Goal: Task Accomplishment & Management: Manage account settings

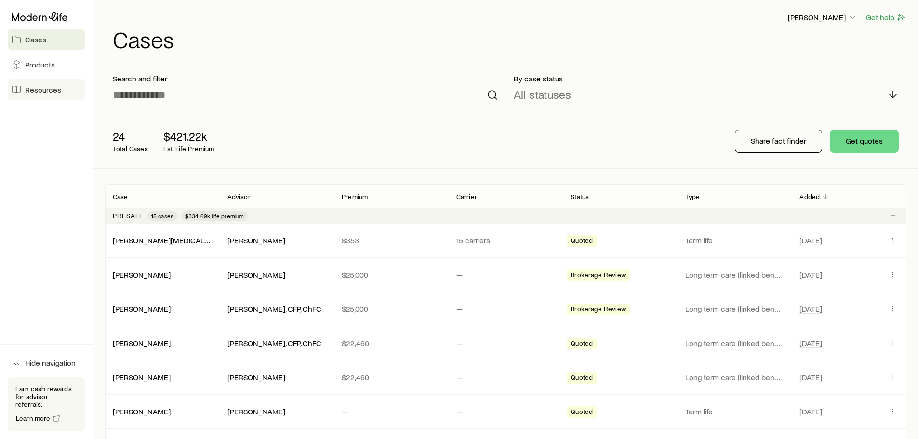
click at [57, 88] on span "Resources" at bounding box center [43, 90] width 36 height 10
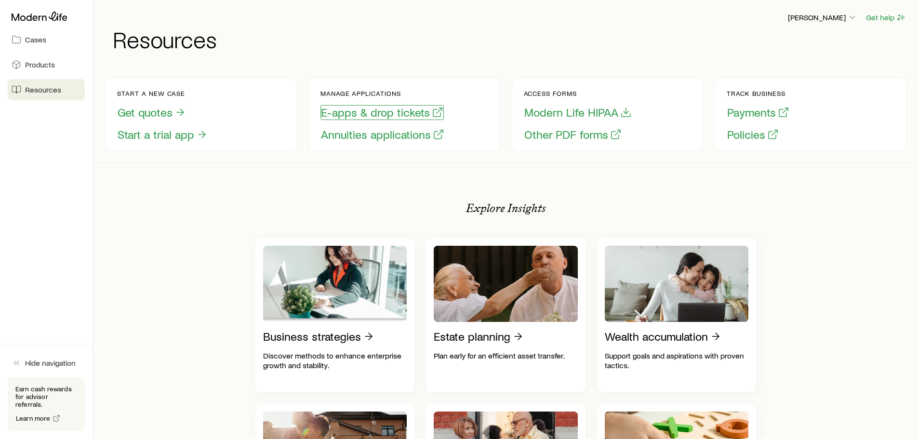
click at [379, 108] on button "E-apps & drop tickets" at bounding box center [381, 112] width 123 height 15
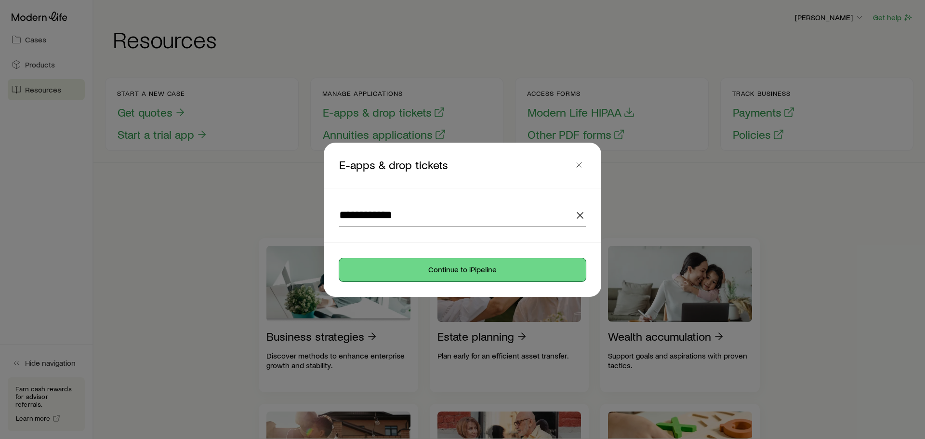
click at [439, 270] on button "Continue to iPipeline" at bounding box center [462, 269] width 247 height 23
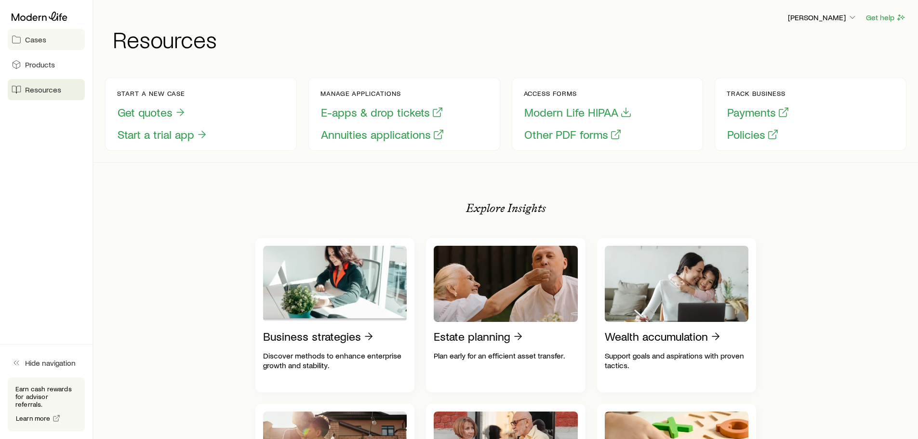
click at [39, 40] on span "Cases" at bounding box center [35, 40] width 21 height 10
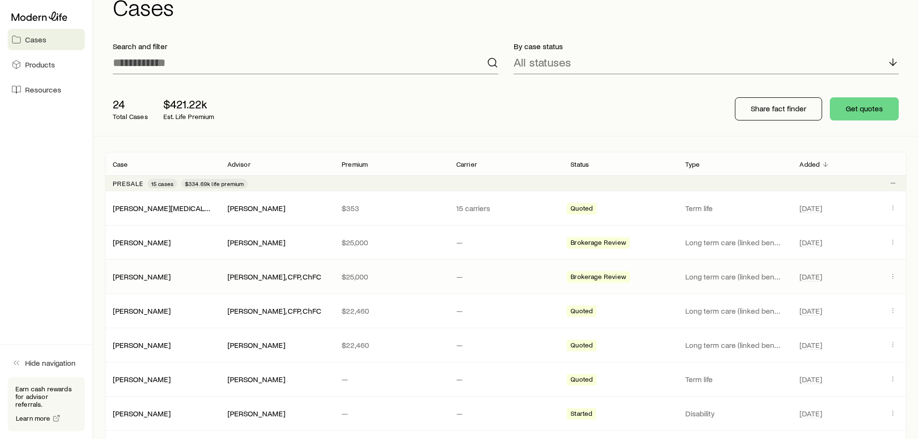
scroll to position [48, 0]
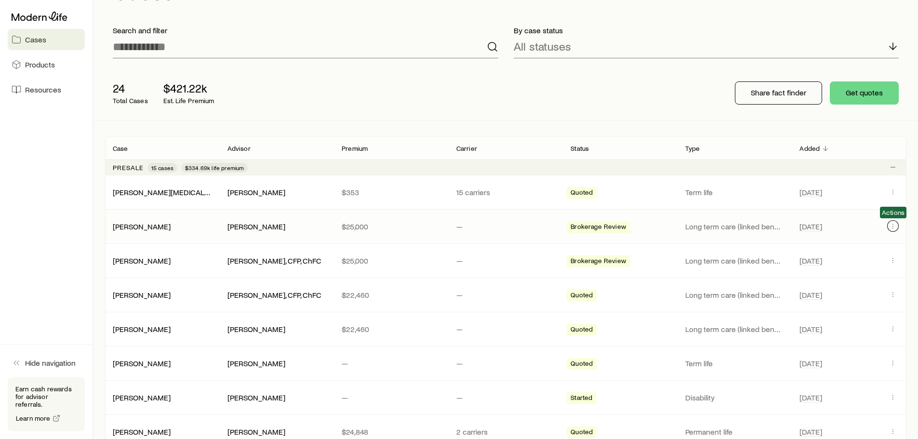
click at [893, 230] on button "Client cases" at bounding box center [893, 226] width 12 height 12
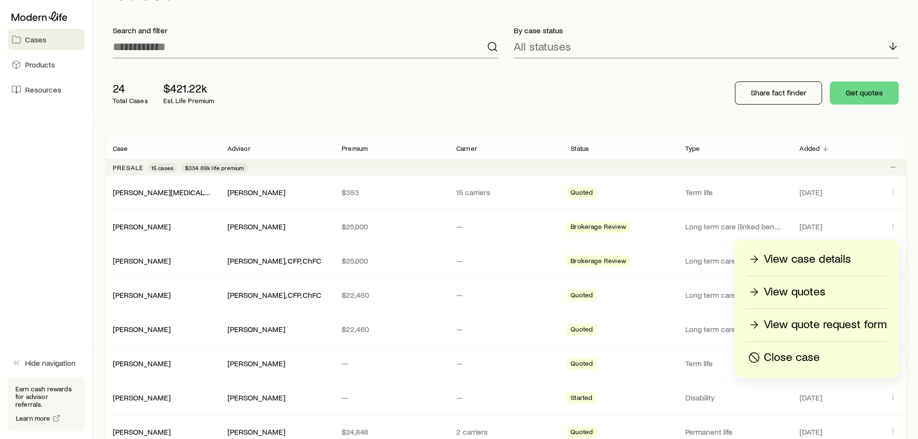
click at [818, 356] on p "Close case" at bounding box center [792, 357] width 56 height 15
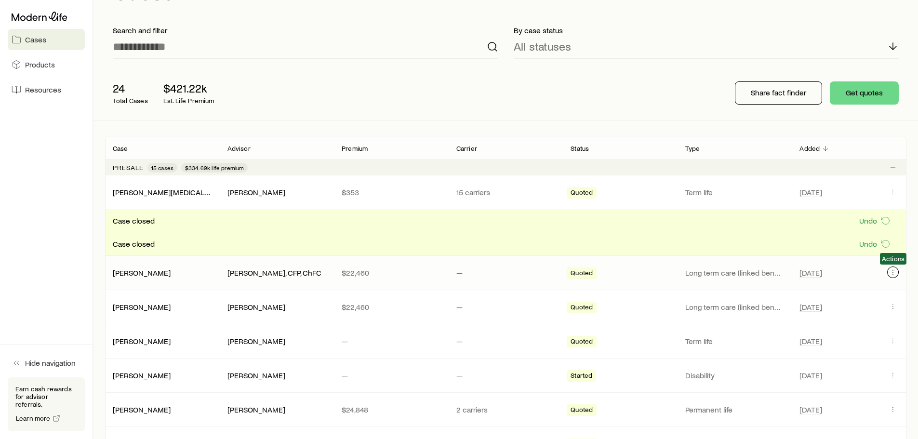
click at [891, 272] on icon "Client cases" at bounding box center [893, 272] width 8 height 8
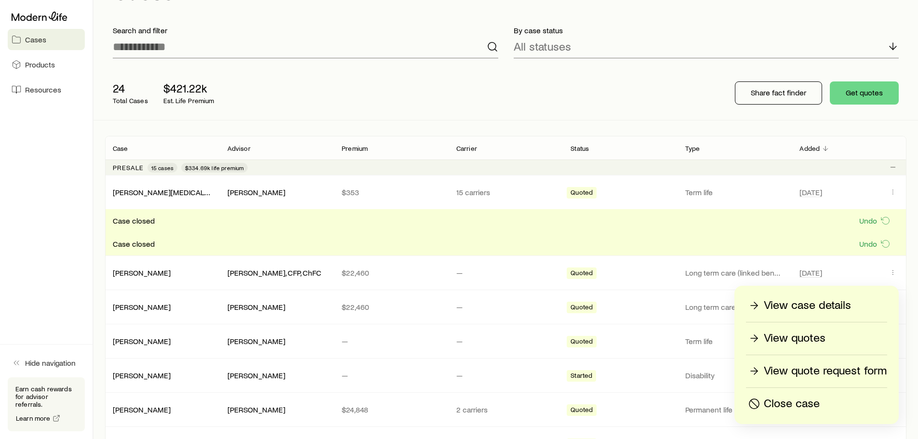
click at [812, 405] on p "Close case" at bounding box center [792, 403] width 56 height 15
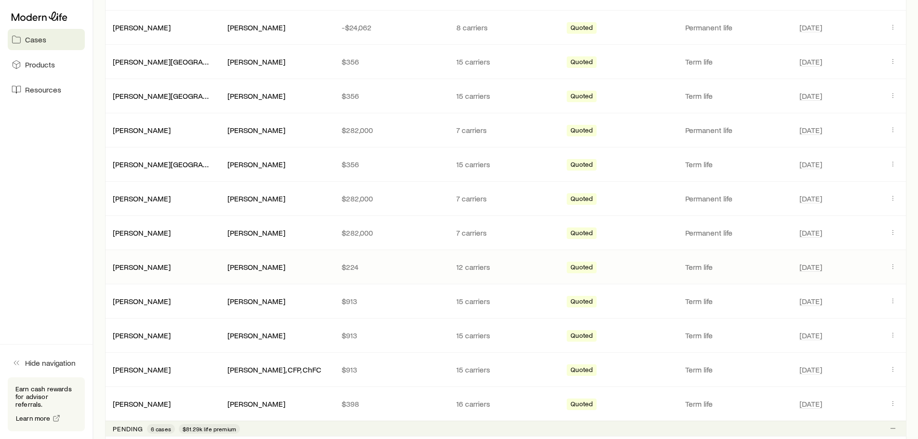
scroll to position [482, 0]
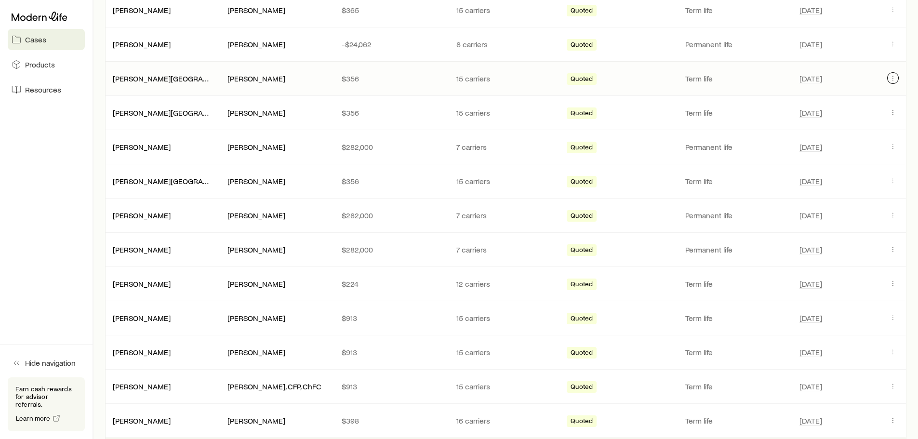
click at [892, 80] on icon "Client cases" at bounding box center [893, 78] width 8 height 8
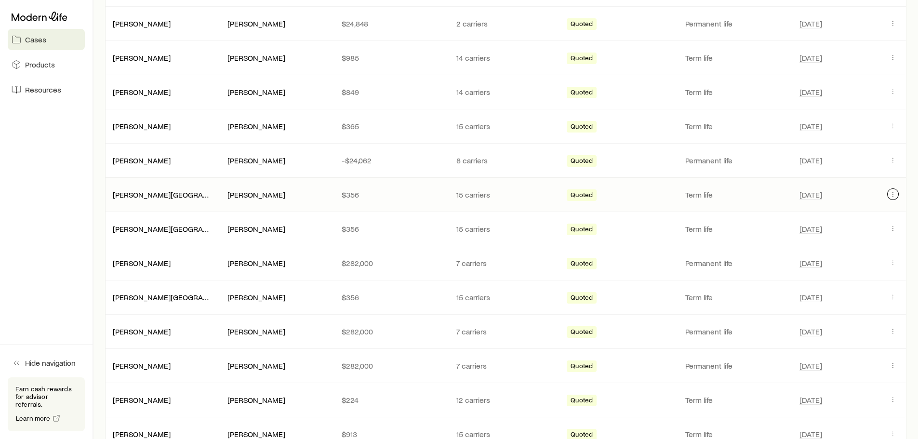
scroll to position [385, 0]
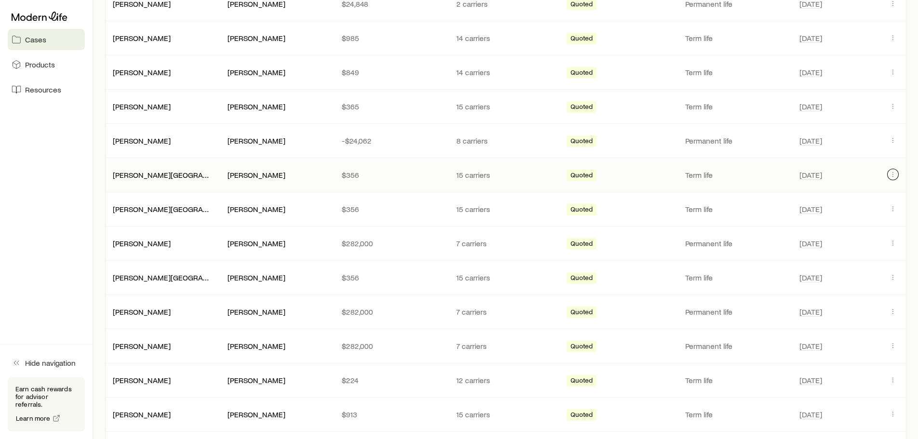
click at [895, 174] on icon "Client cases" at bounding box center [893, 175] width 8 height 8
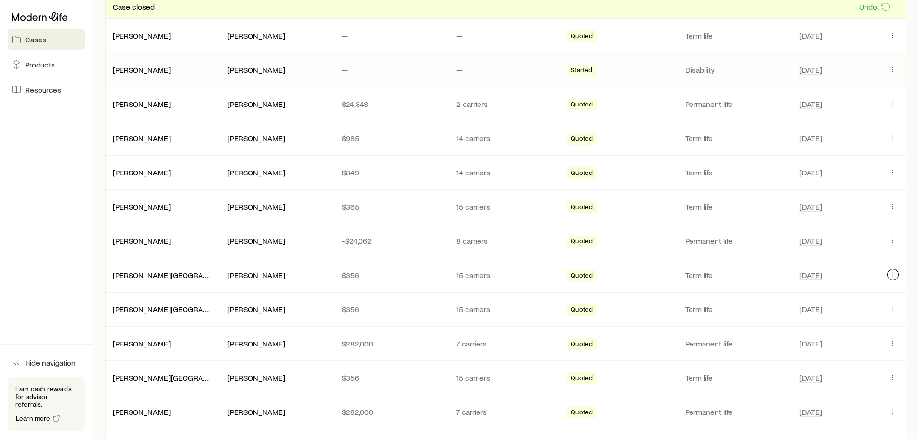
scroll to position [289, 0]
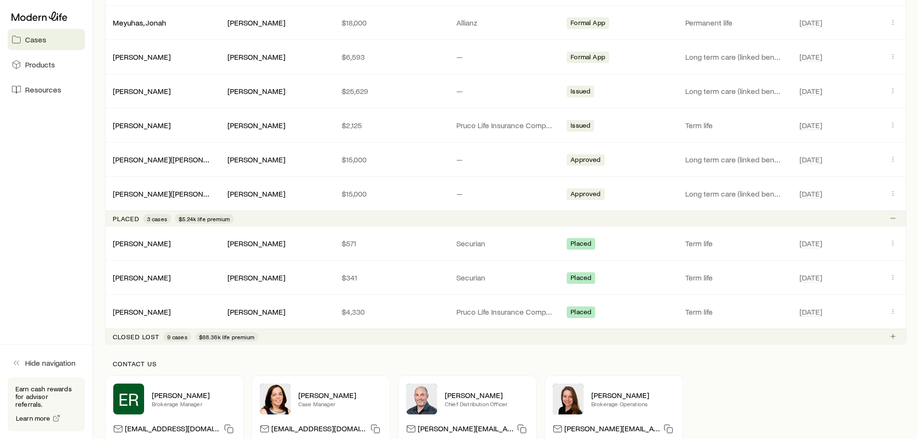
scroll to position [845, 0]
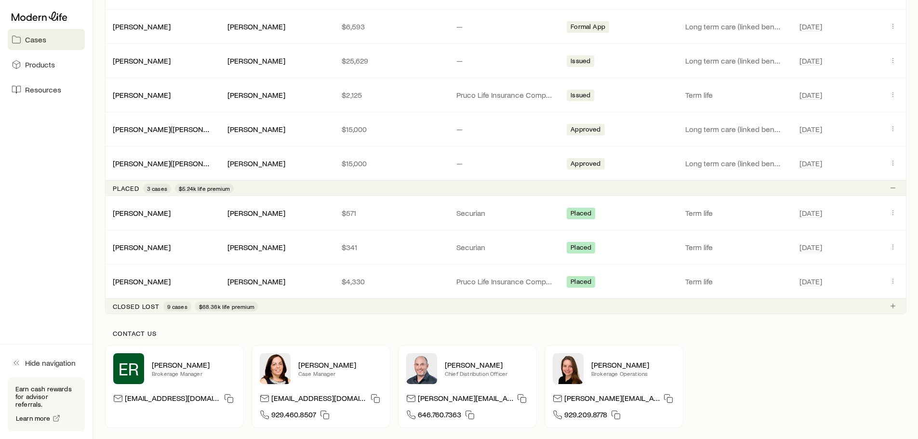
click at [142, 305] on p "Closed lost" at bounding box center [136, 307] width 47 height 8
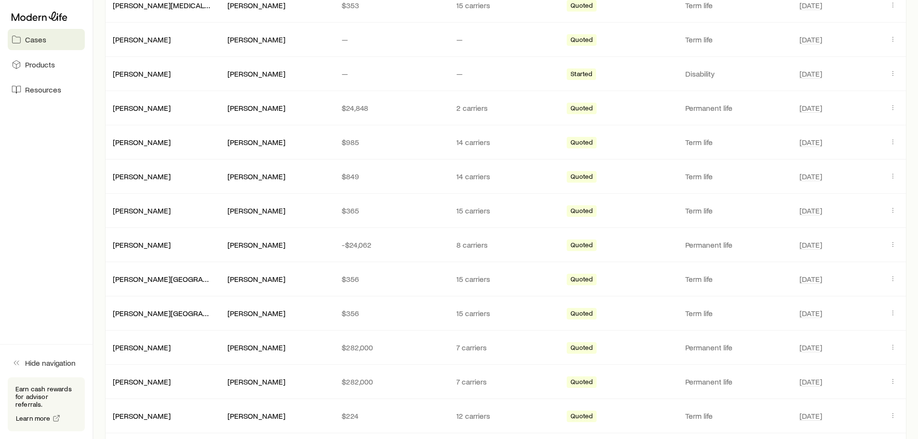
scroll to position [219, 0]
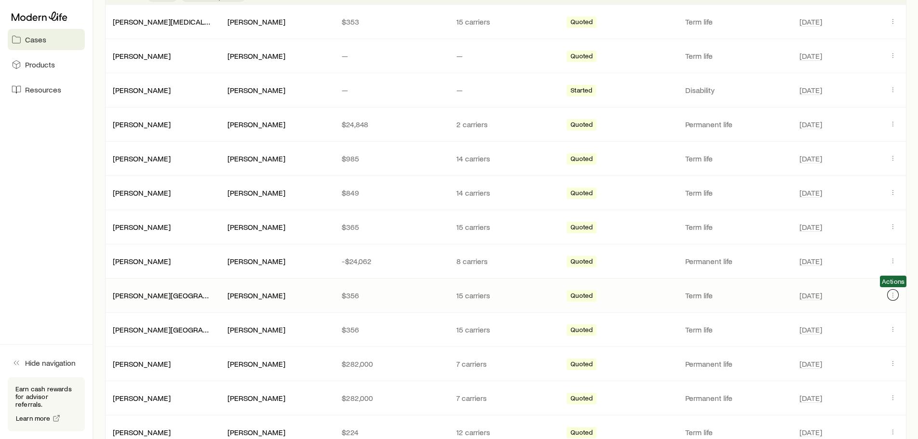
click at [897, 295] on button "Client cases" at bounding box center [893, 295] width 12 height 12
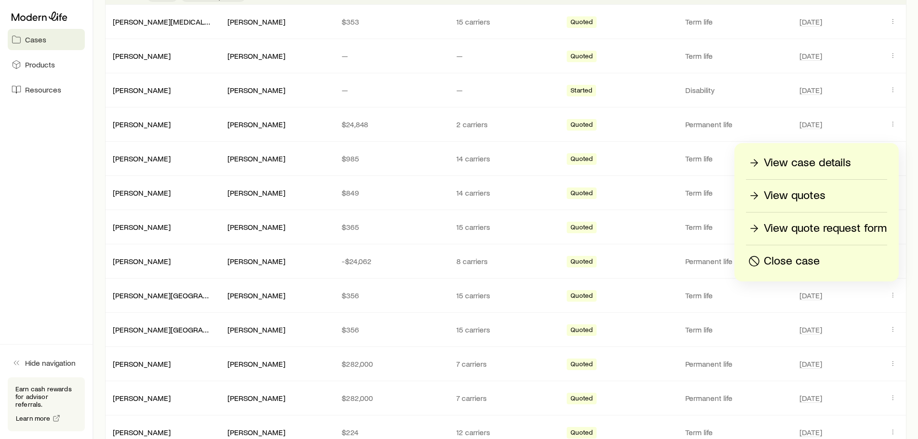
click at [792, 263] on p "Close case" at bounding box center [792, 260] width 56 height 15
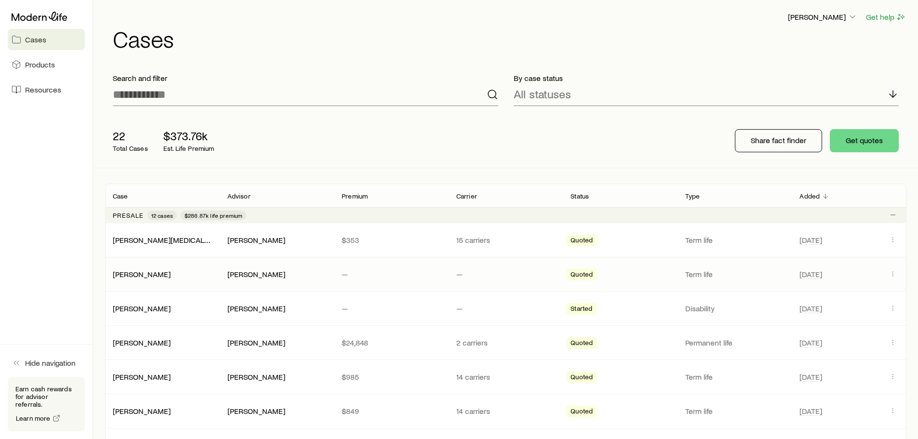
scroll to position [0, 0]
